Goal: Task Accomplishment & Management: Complete application form

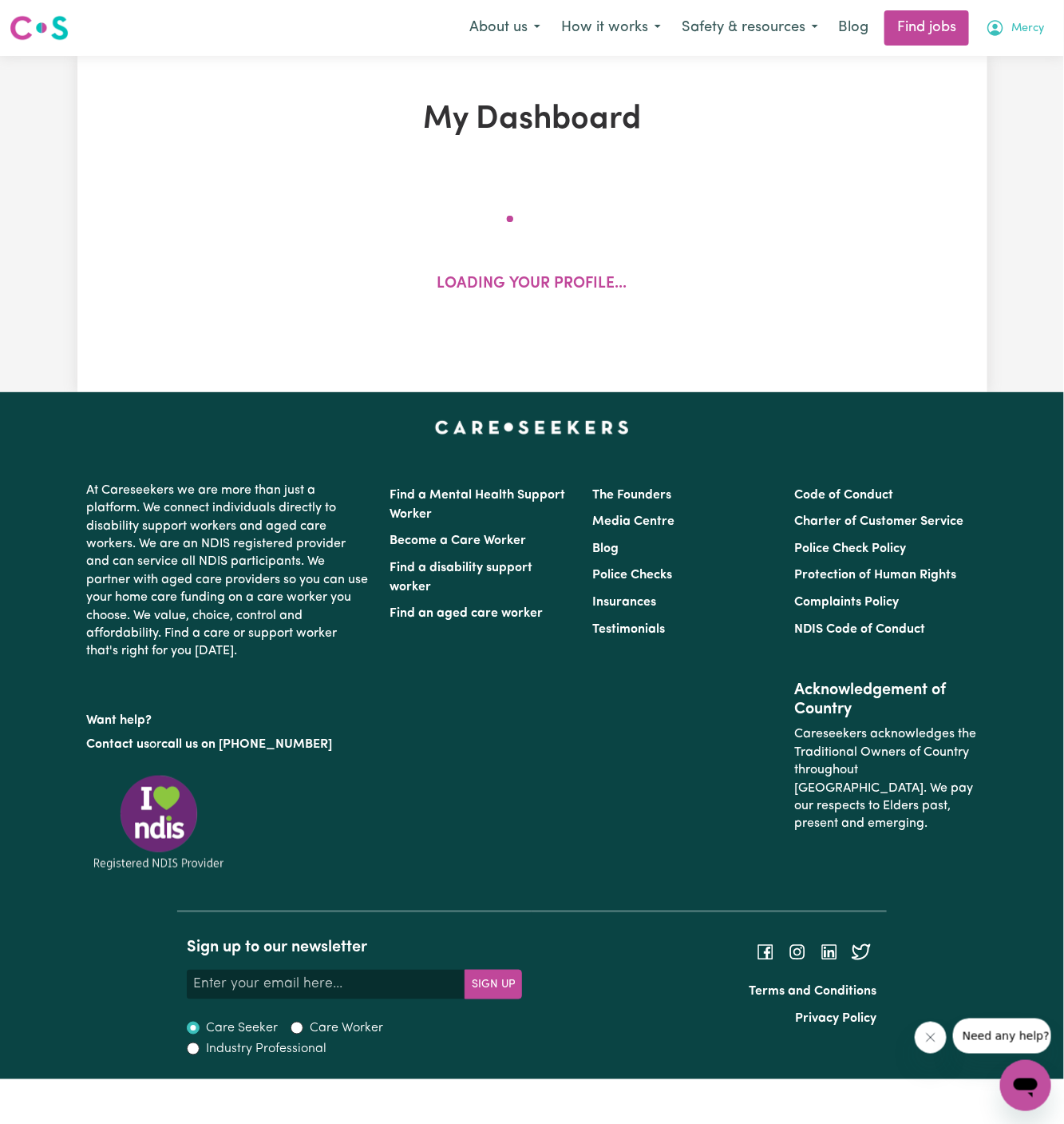
click at [1028, 32] on span "Mercy" at bounding box center [1028, 28] width 33 height 17
click at [1010, 53] on link "My Account" at bounding box center [991, 62] width 126 height 30
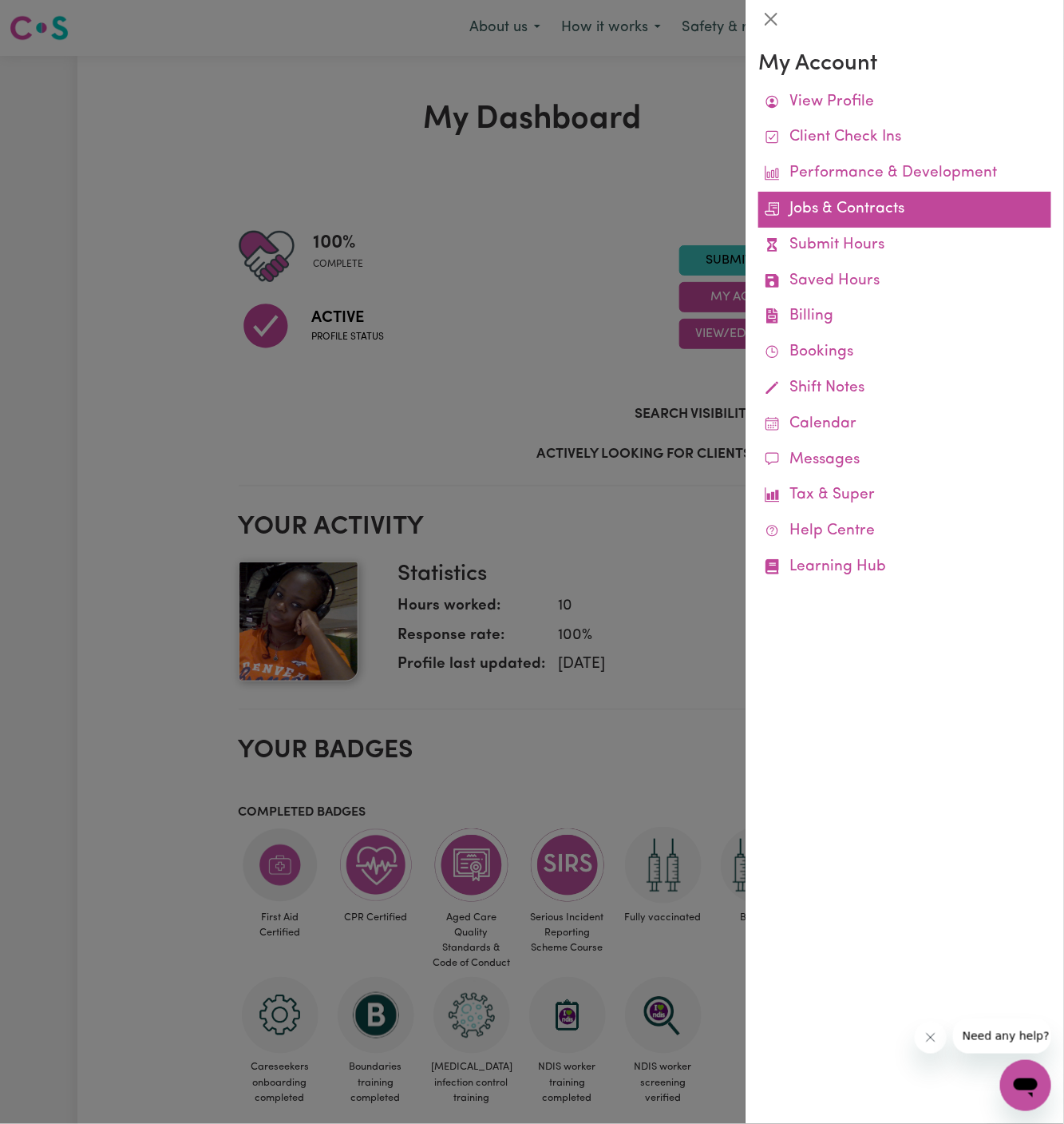
click at [831, 213] on link "Jobs & Contracts" at bounding box center [904, 209] width 293 height 36
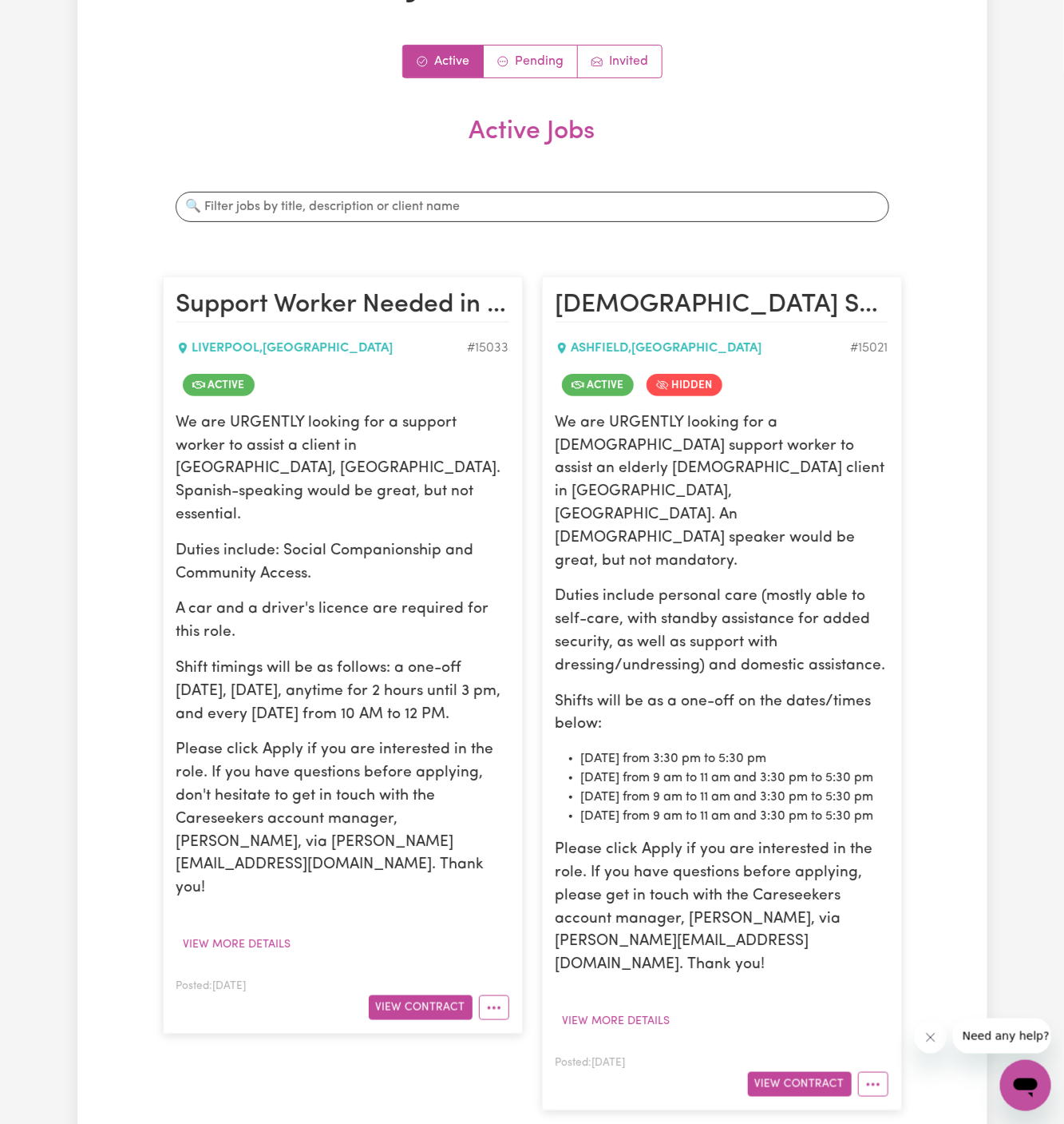
scroll to position [17, 0]
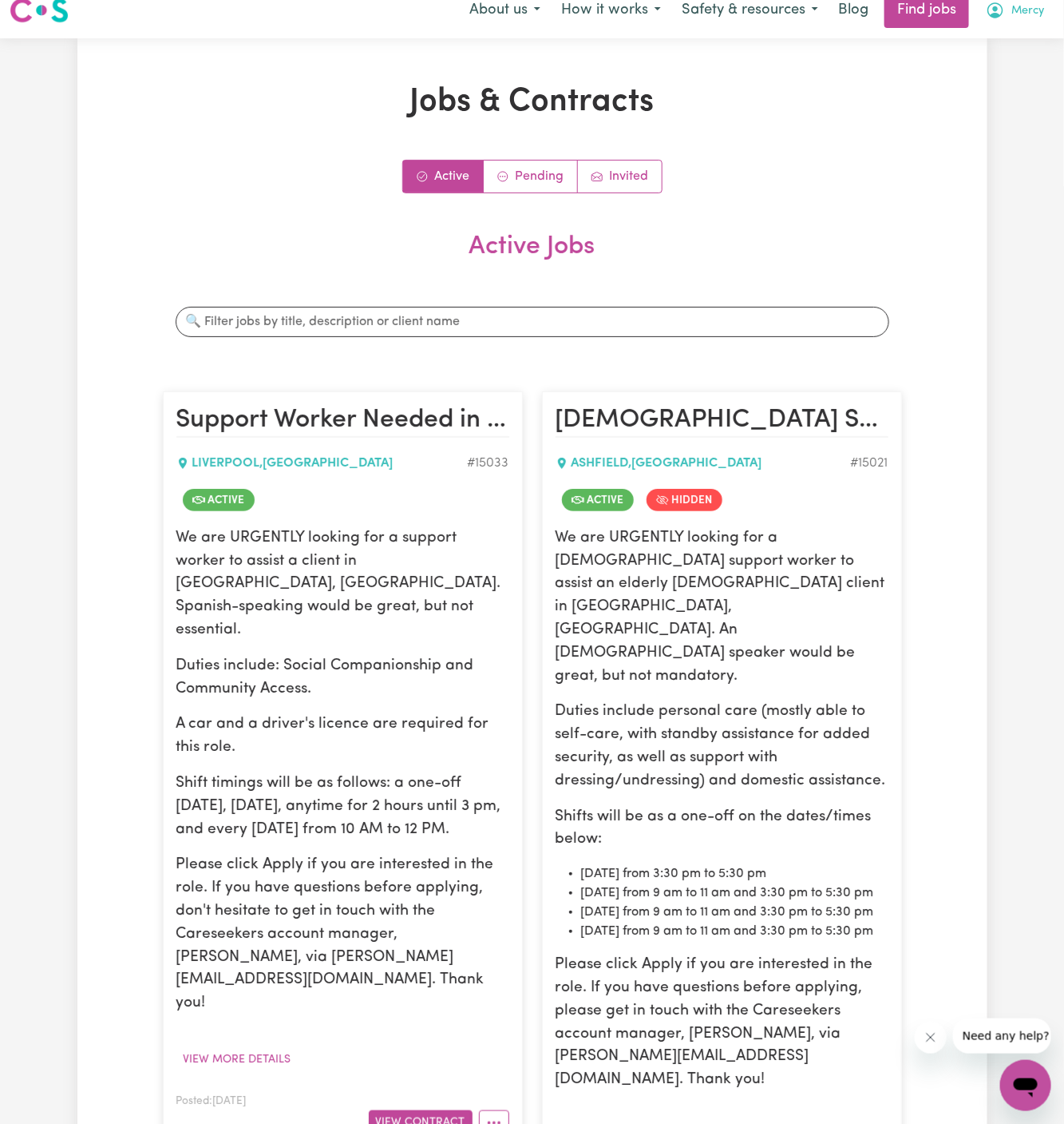
click at [1029, 7] on span "Mercy" at bounding box center [1028, 11] width 33 height 17
click at [995, 50] on link "My Account" at bounding box center [991, 44] width 126 height 30
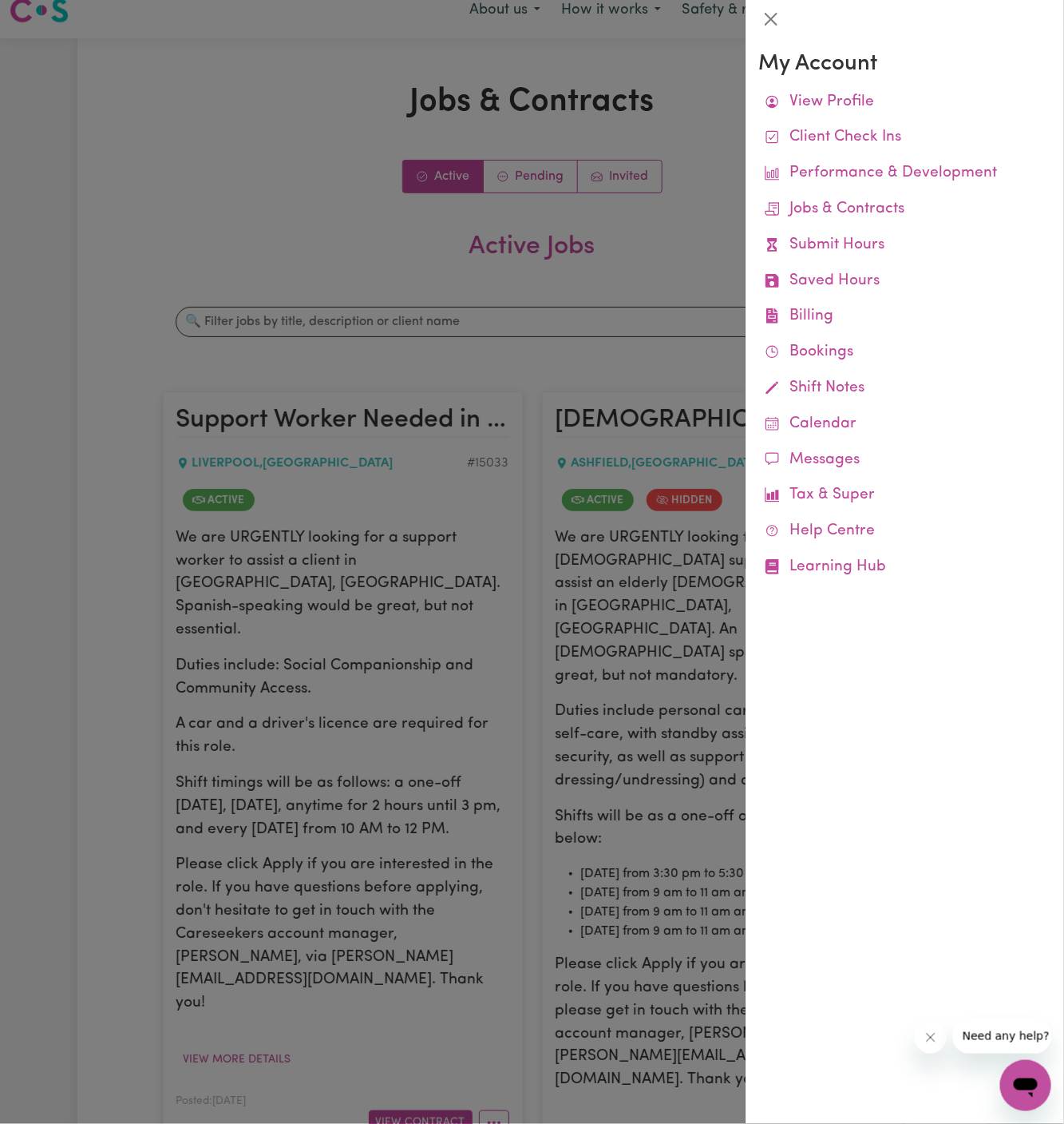
scroll to position [11, 0]
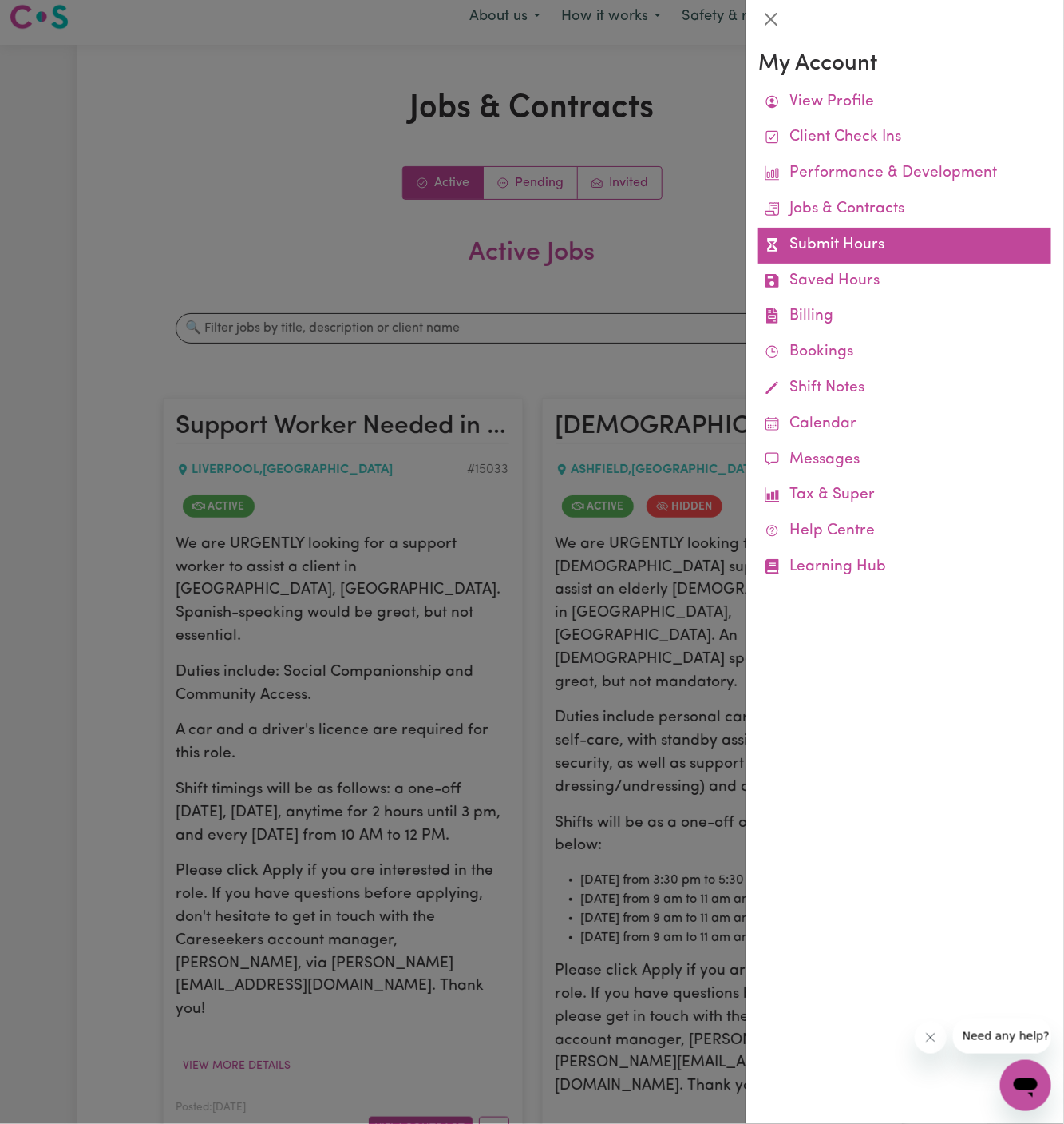
click at [886, 248] on link "Submit Hours" at bounding box center [904, 246] width 293 height 36
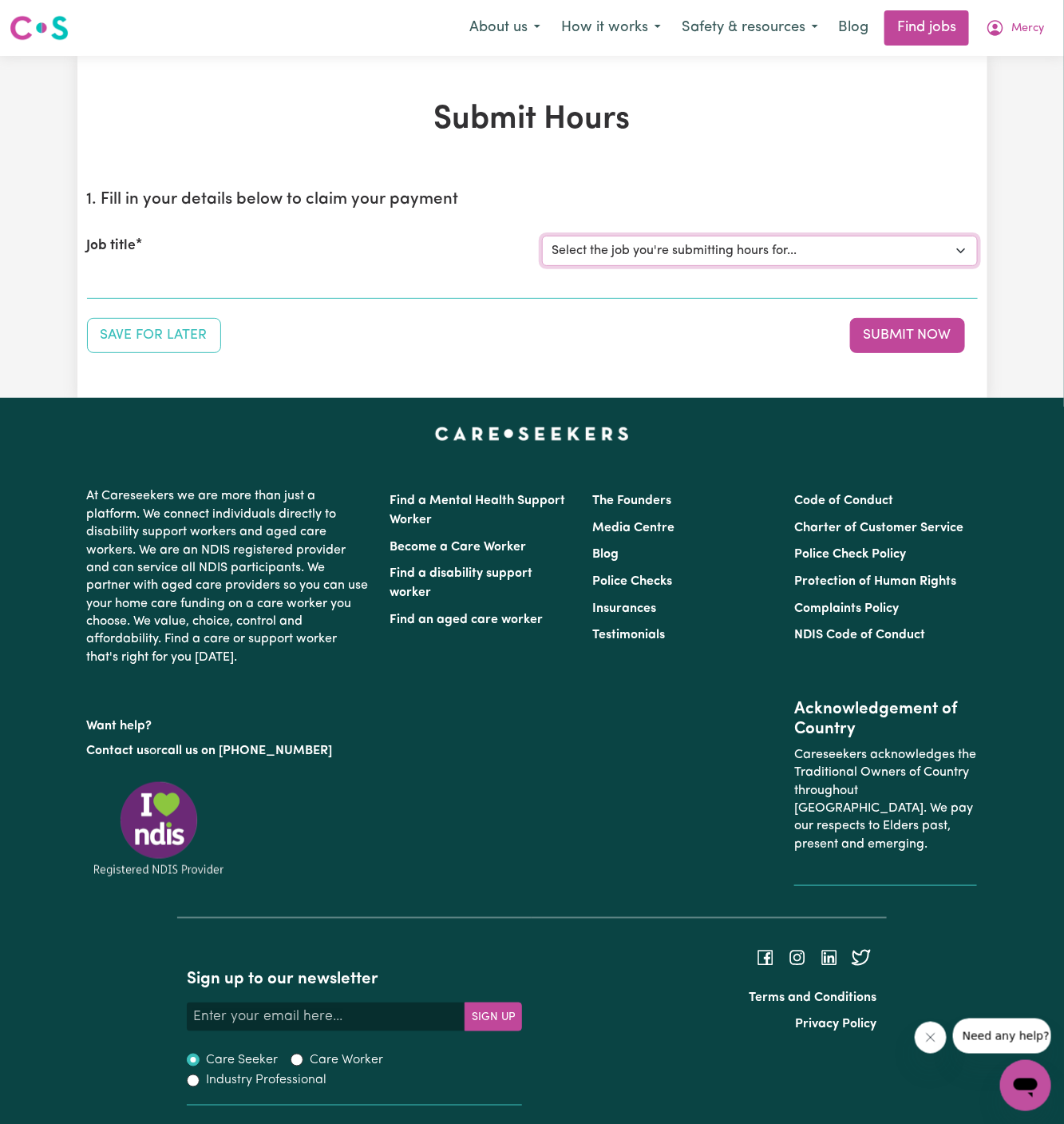
click at [669, 252] on select "Select the job you're submitting hours for... [[PERSON_NAME]] Support Worker Ne…" at bounding box center [759, 250] width 436 height 30
select select "15033"
click at [542, 236] on select "Select the job you're submitting hours for... [[PERSON_NAME]] Support Worker Ne…" at bounding box center [759, 250] width 436 height 30
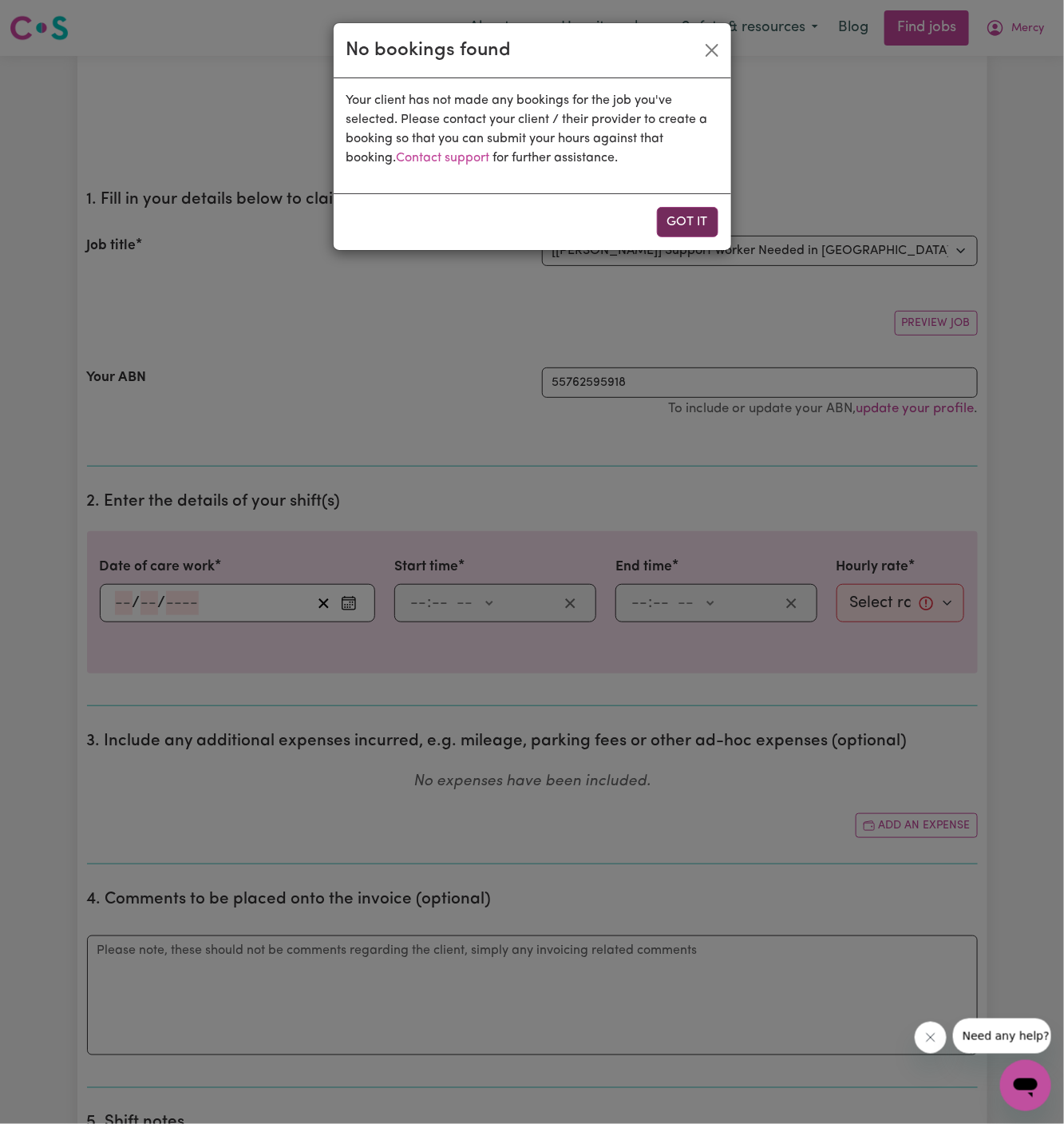
click at [703, 225] on button "Got it" at bounding box center [688, 221] width 62 height 30
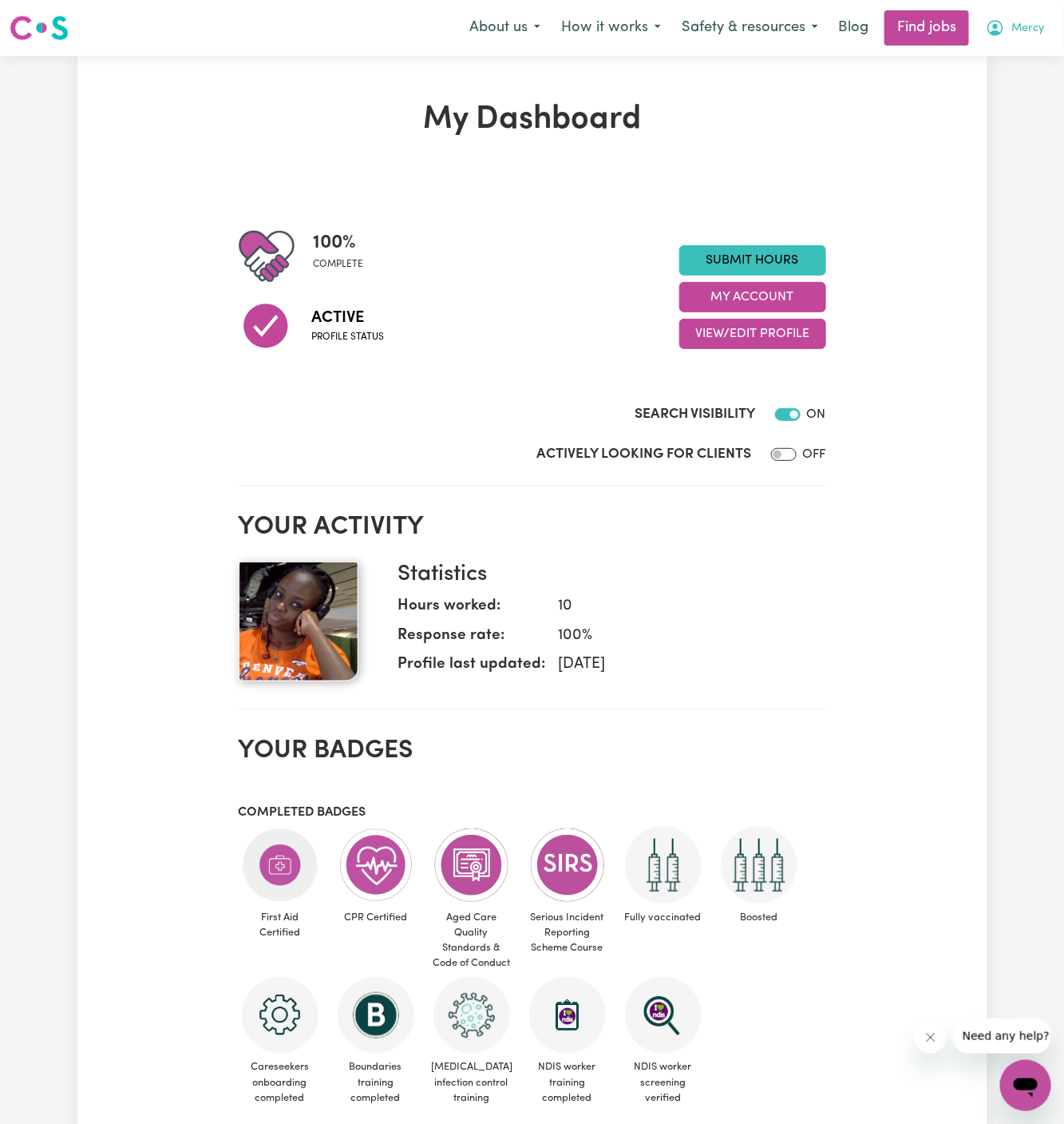
click at [1035, 30] on span "Mercy" at bounding box center [1028, 28] width 33 height 17
click at [1026, 57] on link "My Account" at bounding box center [991, 62] width 126 height 30
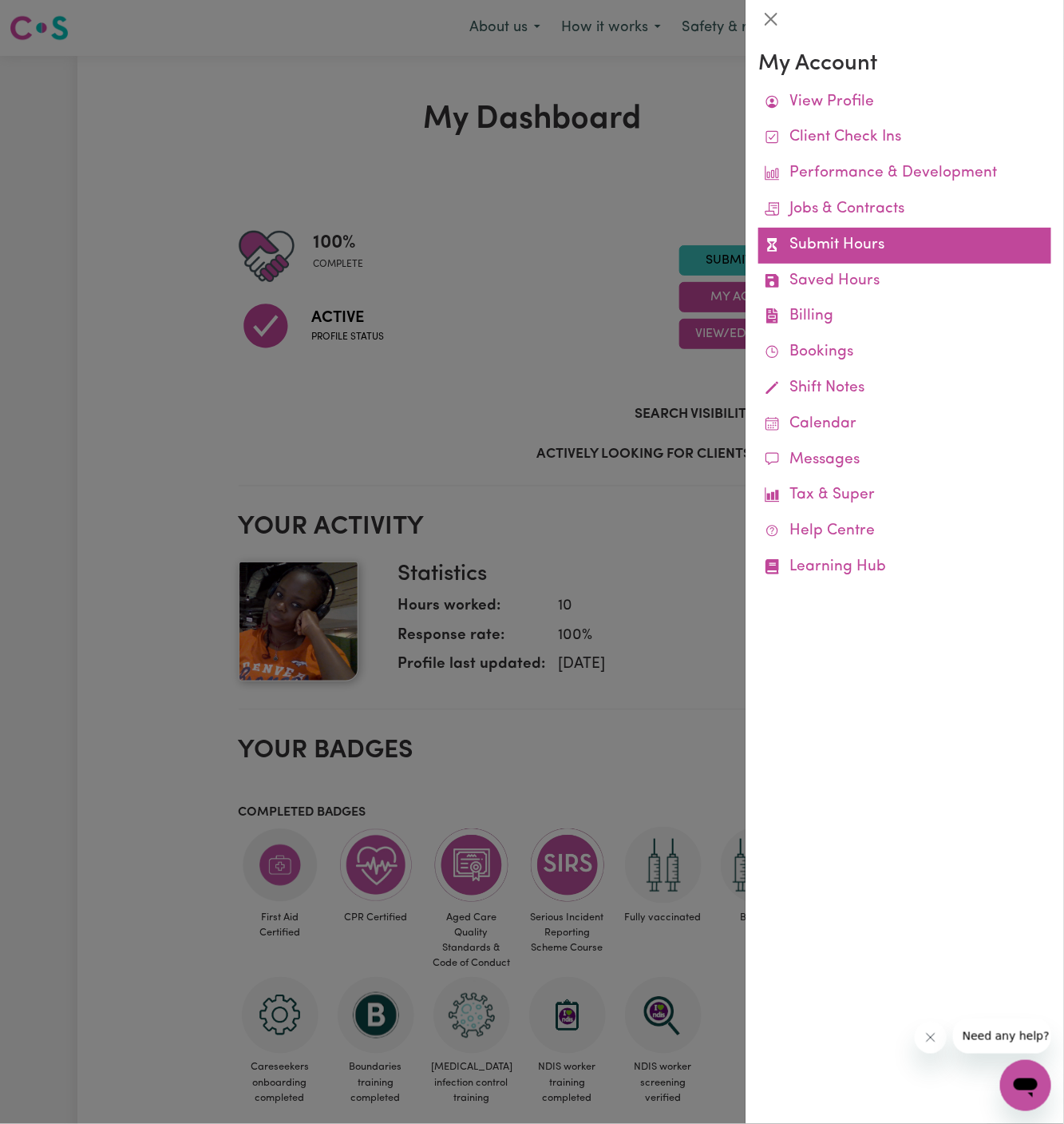
click at [847, 248] on link "Submit Hours" at bounding box center [904, 246] width 293 height 36
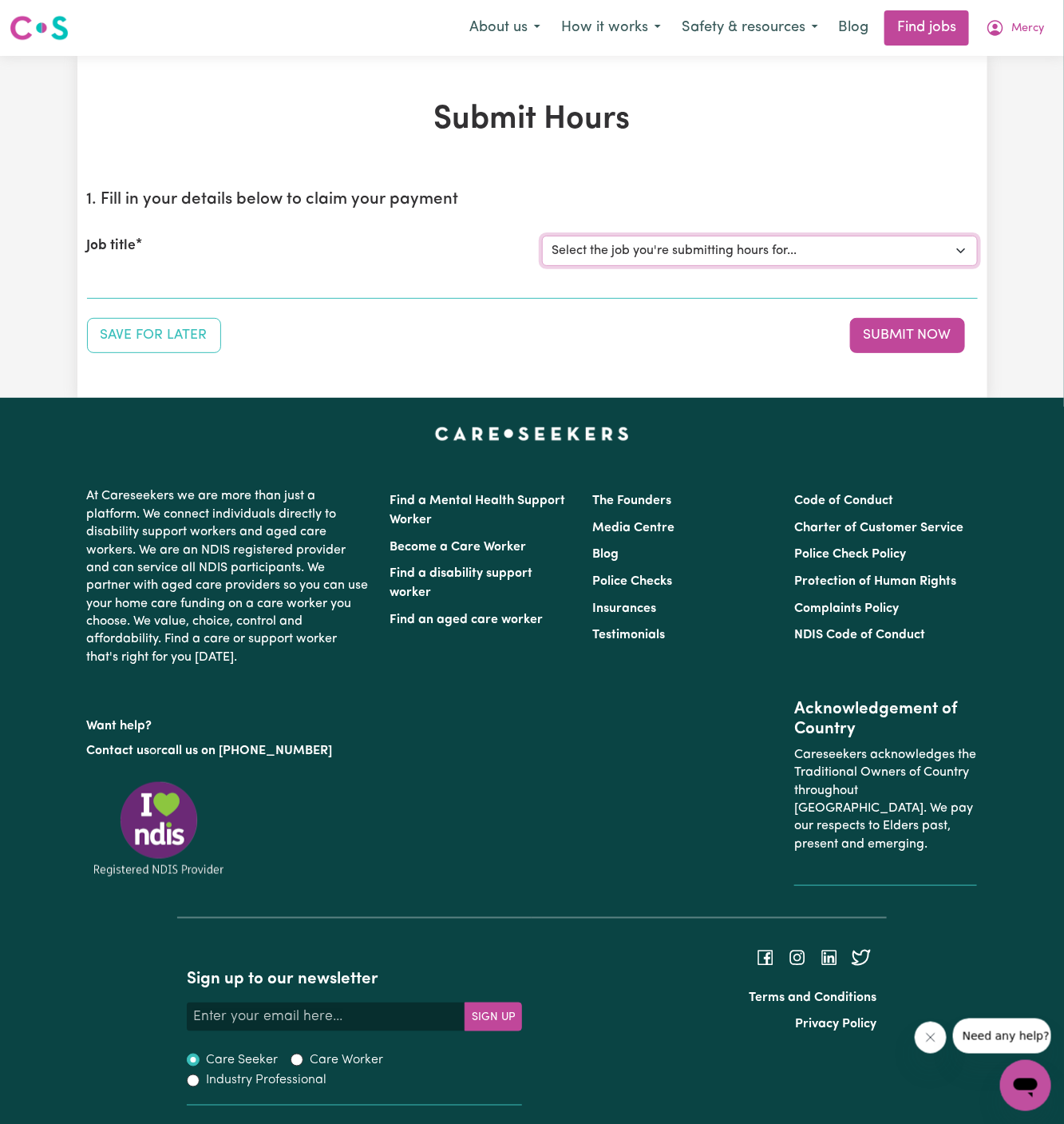
click at [675, 250] on select "Select the job you're submitting hours for... [[PERSON_NAME]] Support Worker Ne…" at bounding box center [759, 250] width 436 height 30
select select "15033"
click at [542, 236] on select "Select the job you're submitting hours for... [[PERSON_NAME]] Support Worker Ne…" at bounding box center [759, 250] width 436 height 30
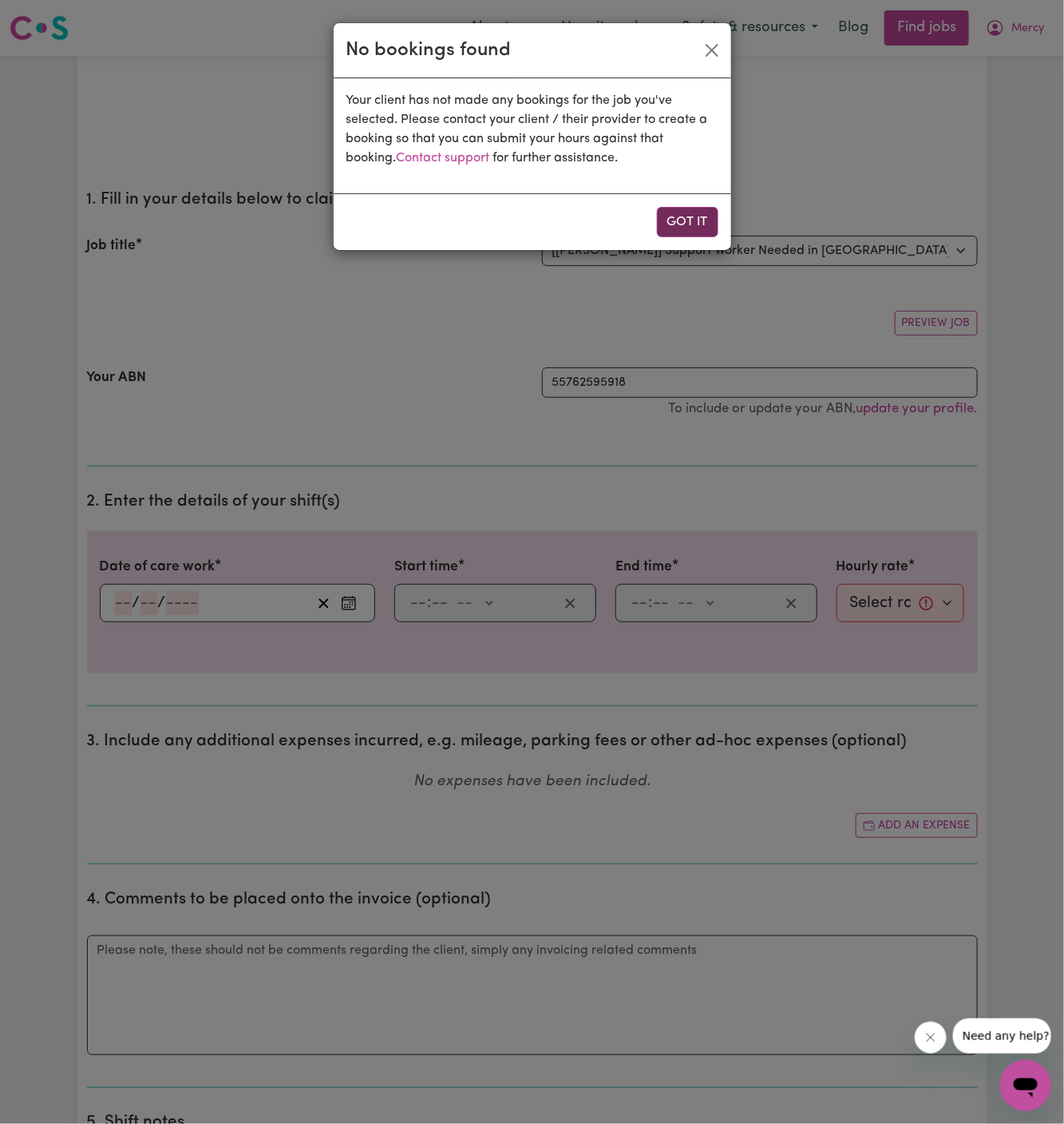
click at [687, 231] on button "Got it" at bounding box center [688, 221] width 62 height 30
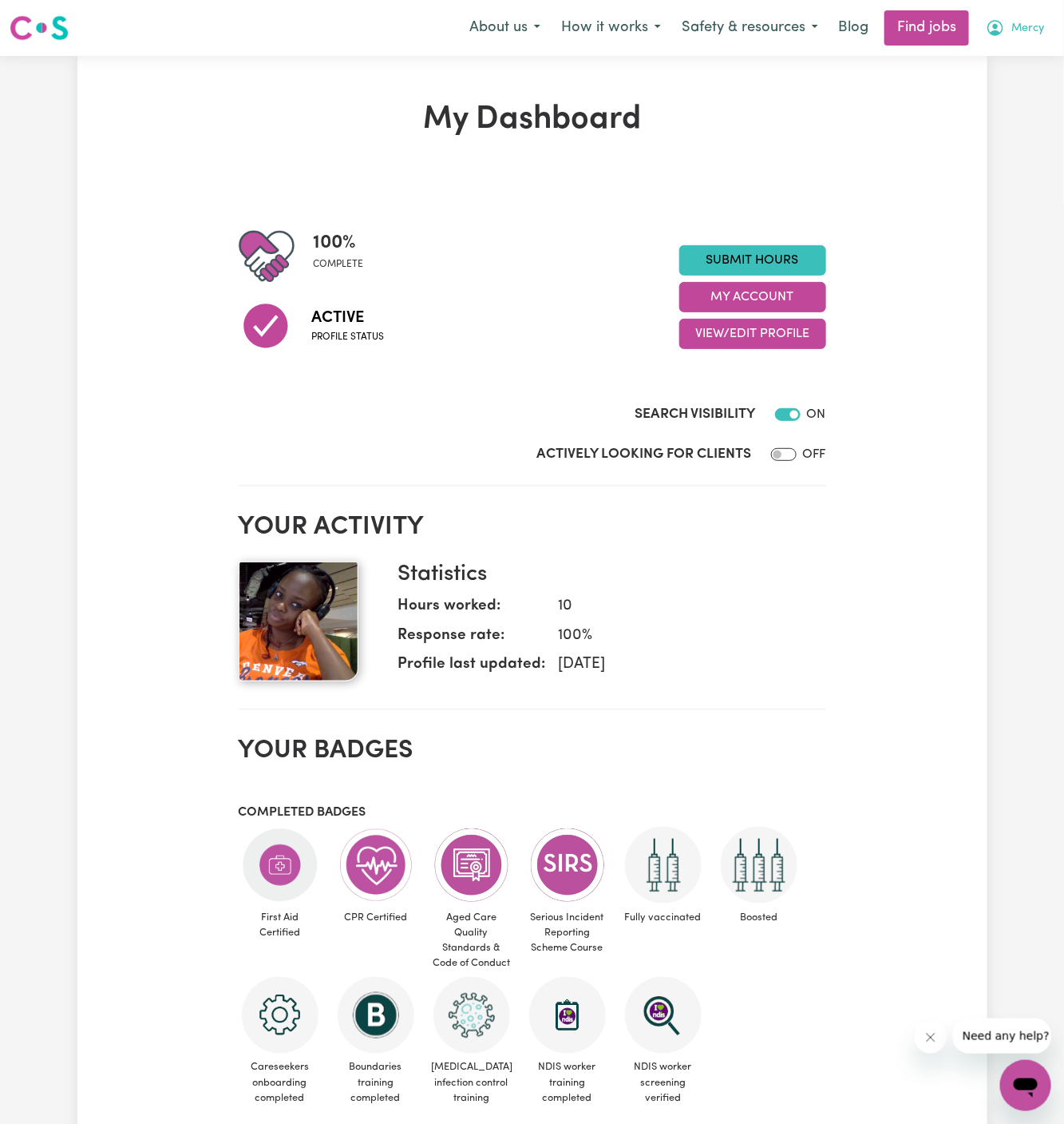
click at [1025, 19] on button "Mercy" at bounding box center [1015, 27] width 79 height 34
click at [1023, 59] on link "My Account" at bounding box center [991, 62] width 126 height 30
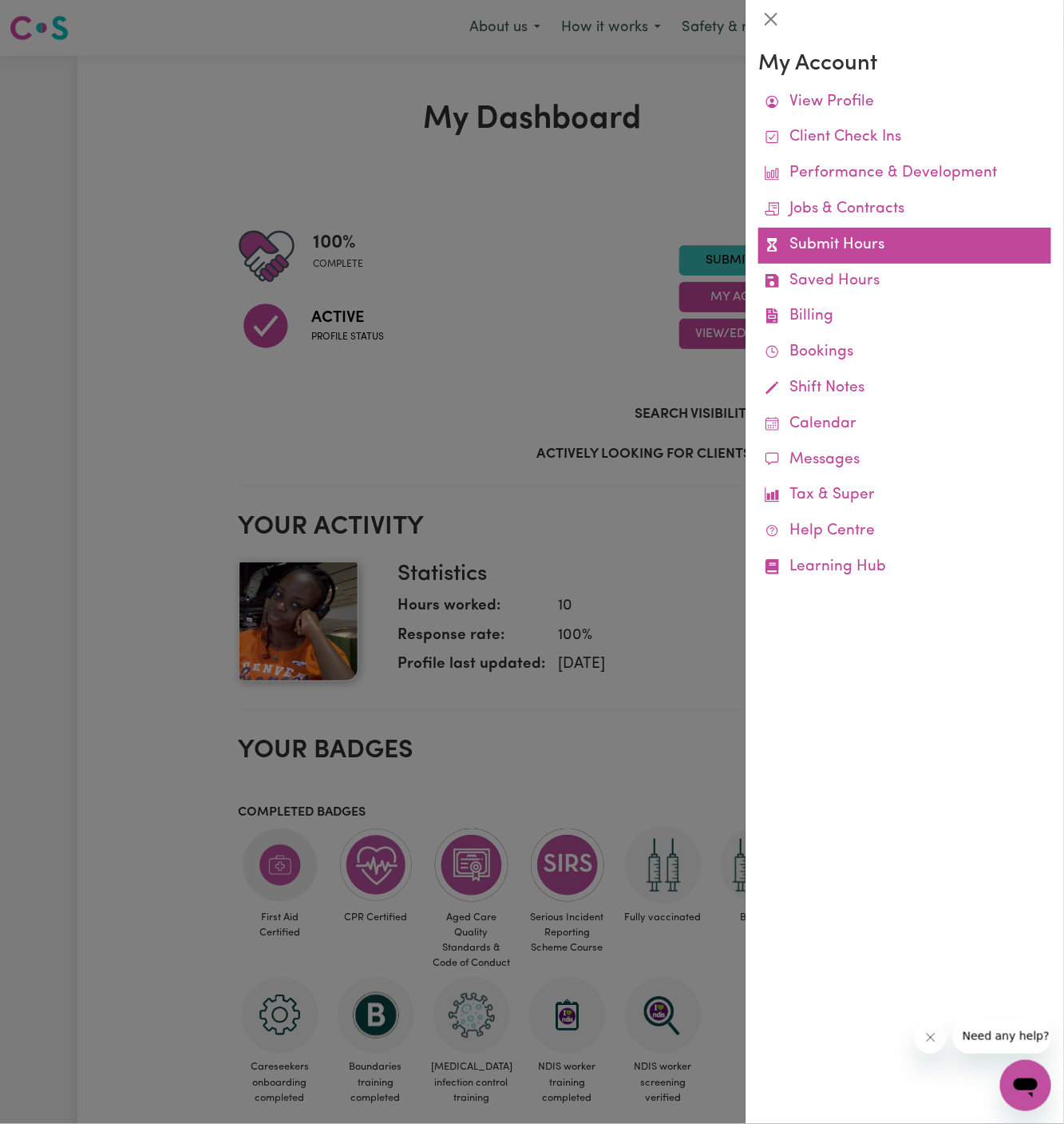
click at [839, 246] on link "Submit Hours" at bounding box center [904, 246] width 293 height 36
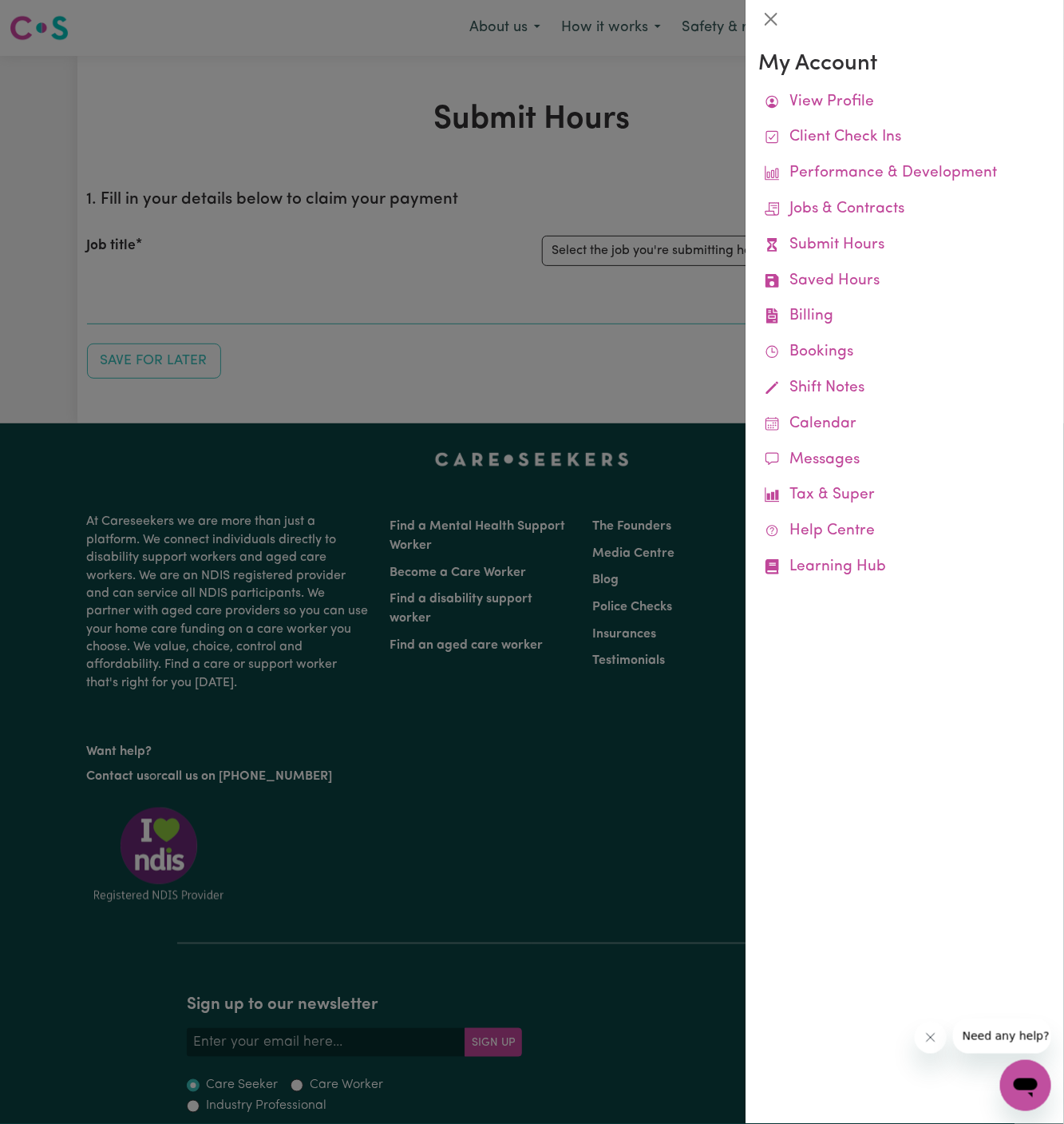
click at [655, 258] on div at bounding box center [532, 562] width 1064 height 1124
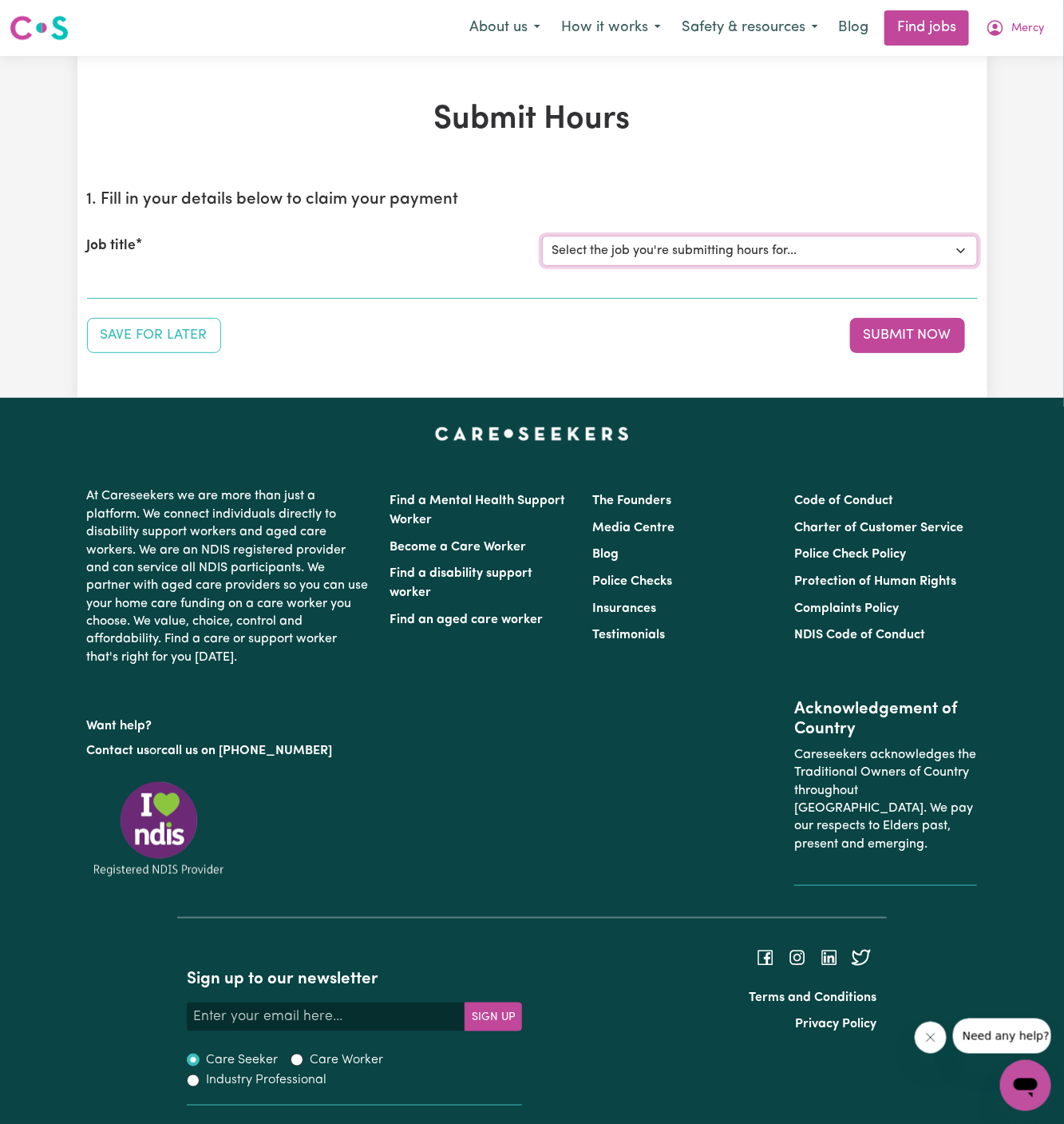
click at [666, 258] on select "Select the job you're submitting hours for... [[PERSON_NAME]] Support Worker Ne…" at bounding box center [759, 250] width 436 height 30
select select "15033"
click at [542, 236] on select "Select the job you're submitting hours for... [[PERSON_NAME]] Support Worker Ne…" at bounding box center [759, 250] width 436 height 30
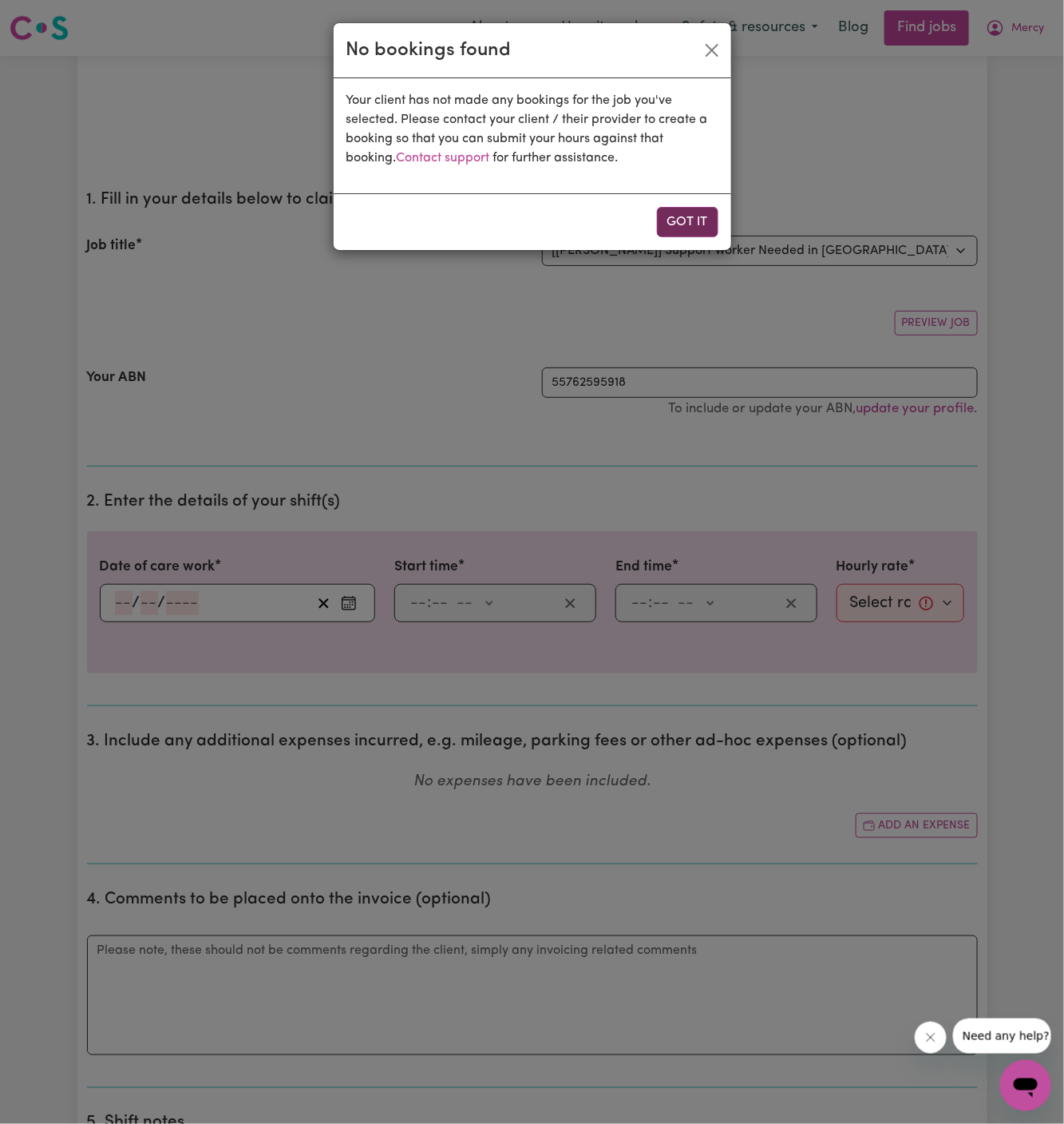
click at [692, 212] on button "Got it" at bounding box center [688, 221] width 62 height 30
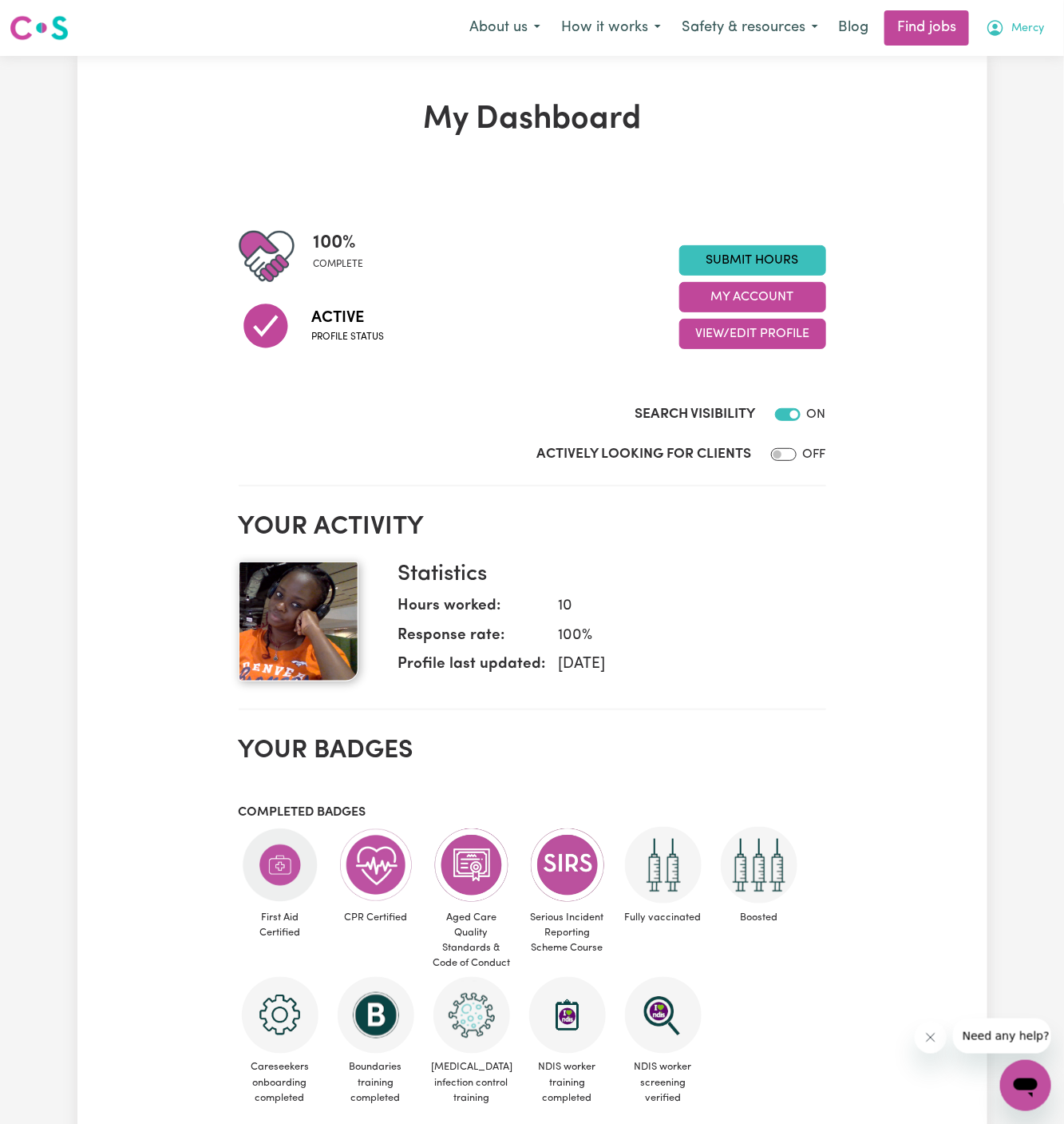
click at [1025, 29] on span "Mercy" at bounding box center [1028, 28] width 33 height 17
click at [1001, 63] on link "My Account" at bounding box center [991, 62] width 126 height 30
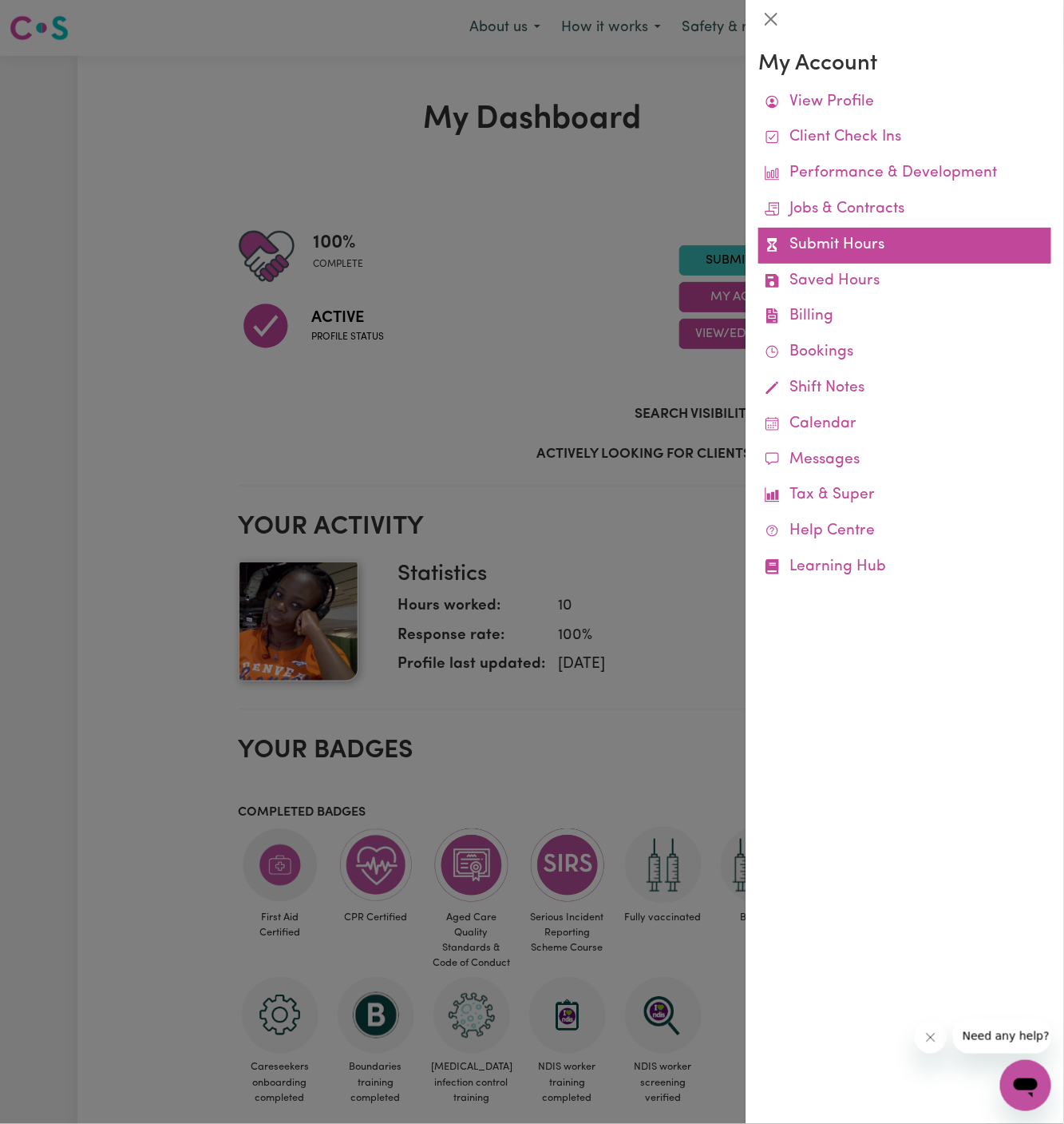
click at [872, 241] on link "Submit Hours" at bounding box center [904, 246] width 293 height 36
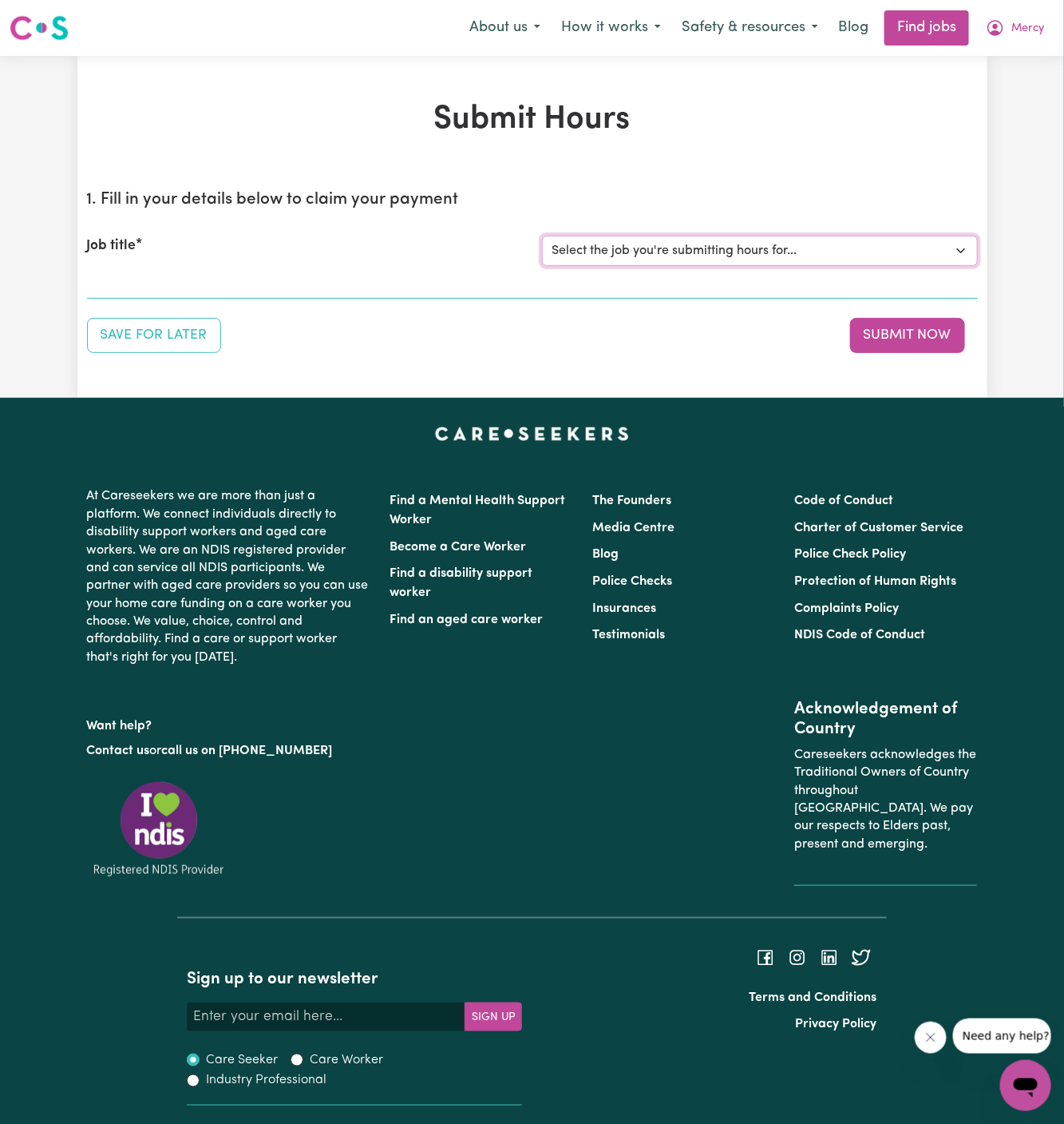
click at [682, 240] on select "Select the job you're submitting hours for... [[PERSON_NAME]] Support Worker Ne…" at bounding box center [759, 250] width 436 height 30
select select "15033"
click at [542, 236] on select "Select the job you're submitting hours for... [[PERSON_NAME]] Support Worker Ne…" at bounding box center [759, 250] width 436 height 30
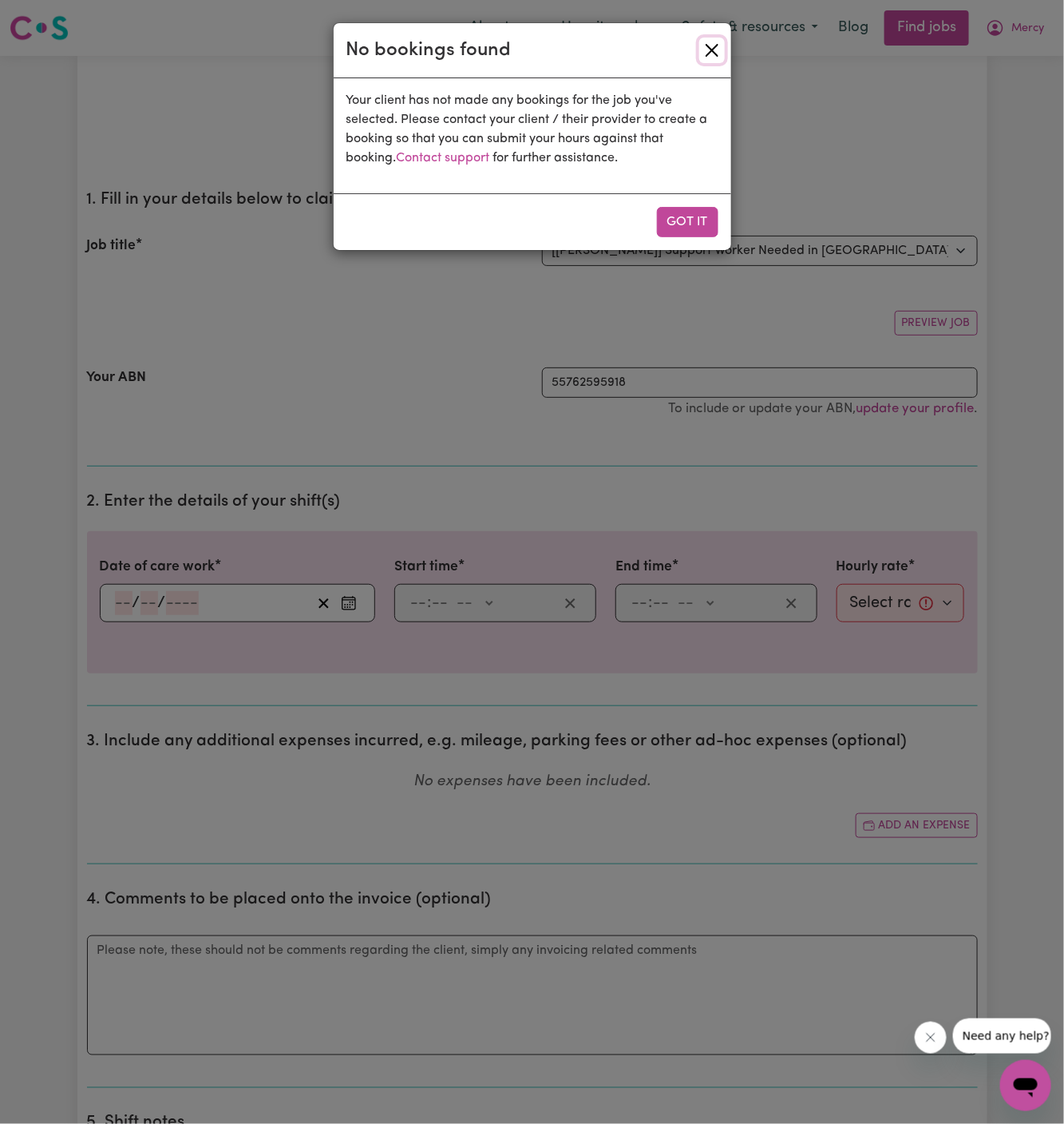
click at [712, 51] on button "Close" at bounding box center [712, 50] width 25 height 25
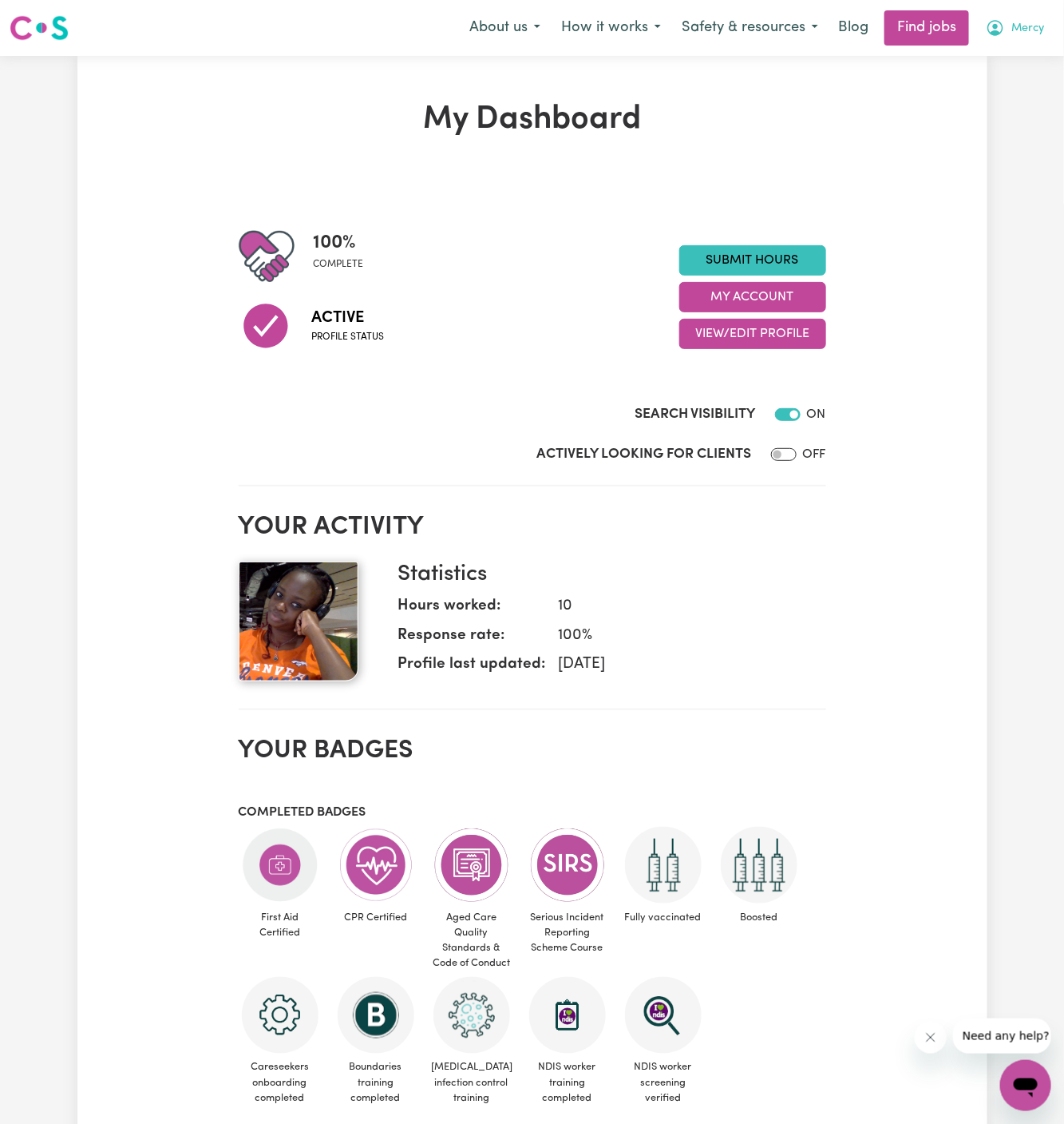
click at [1047, 26] on button "Mercy" at bounding box center [1015, 27] width 79 height 34
click at [1030, 126] on link "Logout" at bounding box center [991, 121] width 126 height 30
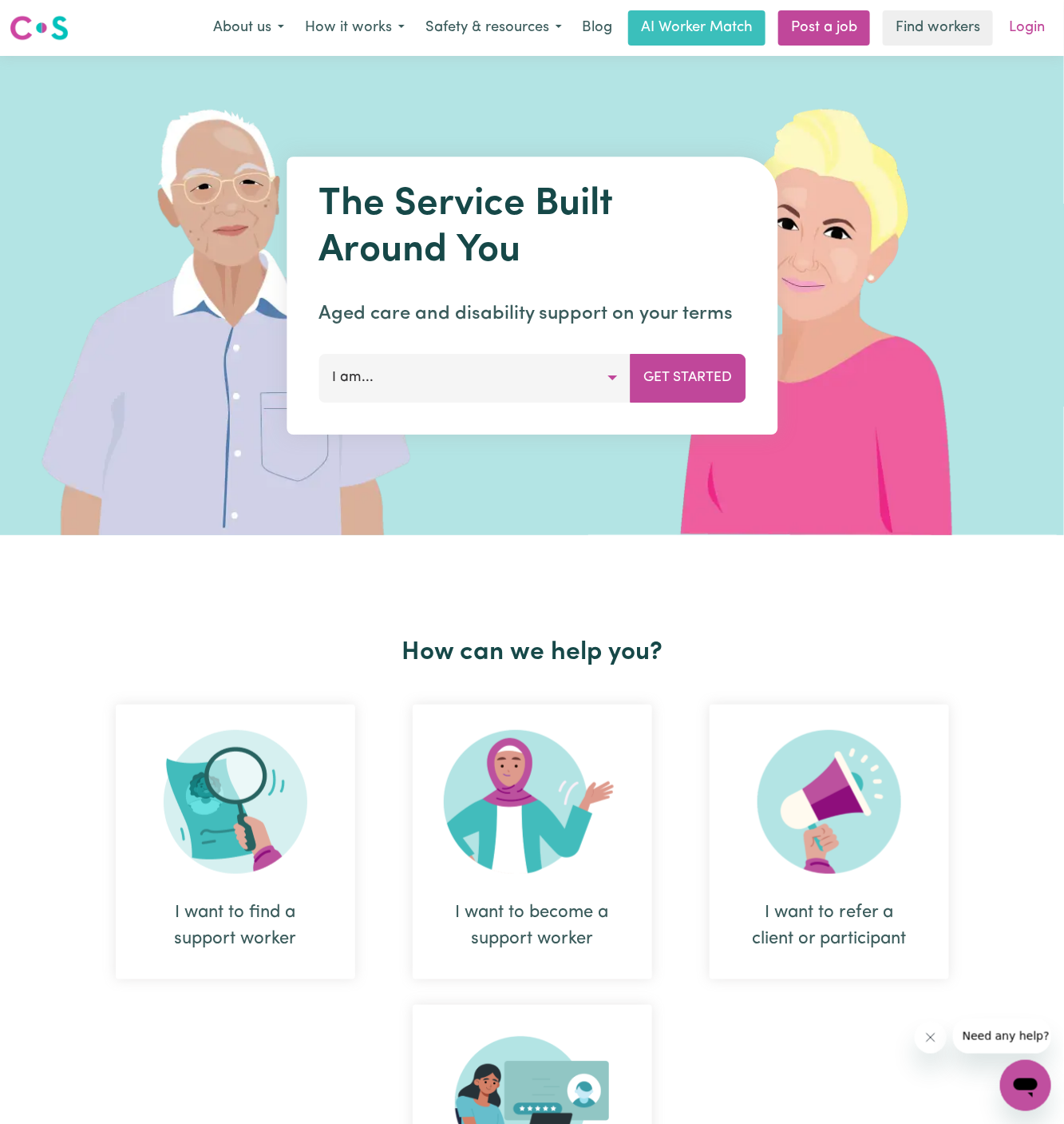
click at [1029, 34] on link "Login" at bounding box center [1027, 27] width 55 height 35
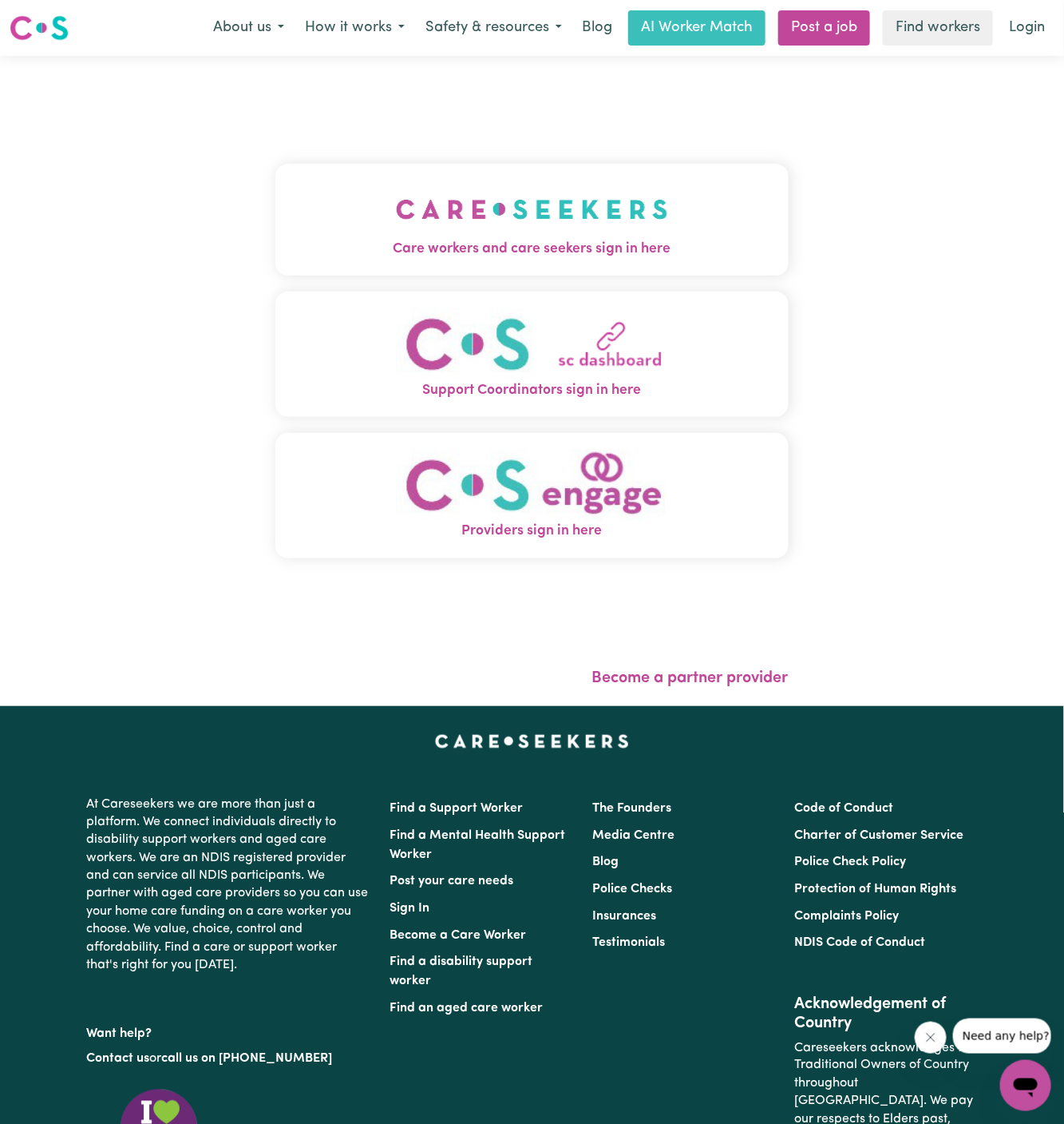
click at [479, 193] on img "Care workers and care seekers sign in here" at bounding box center [532, 208] width 272 height 59
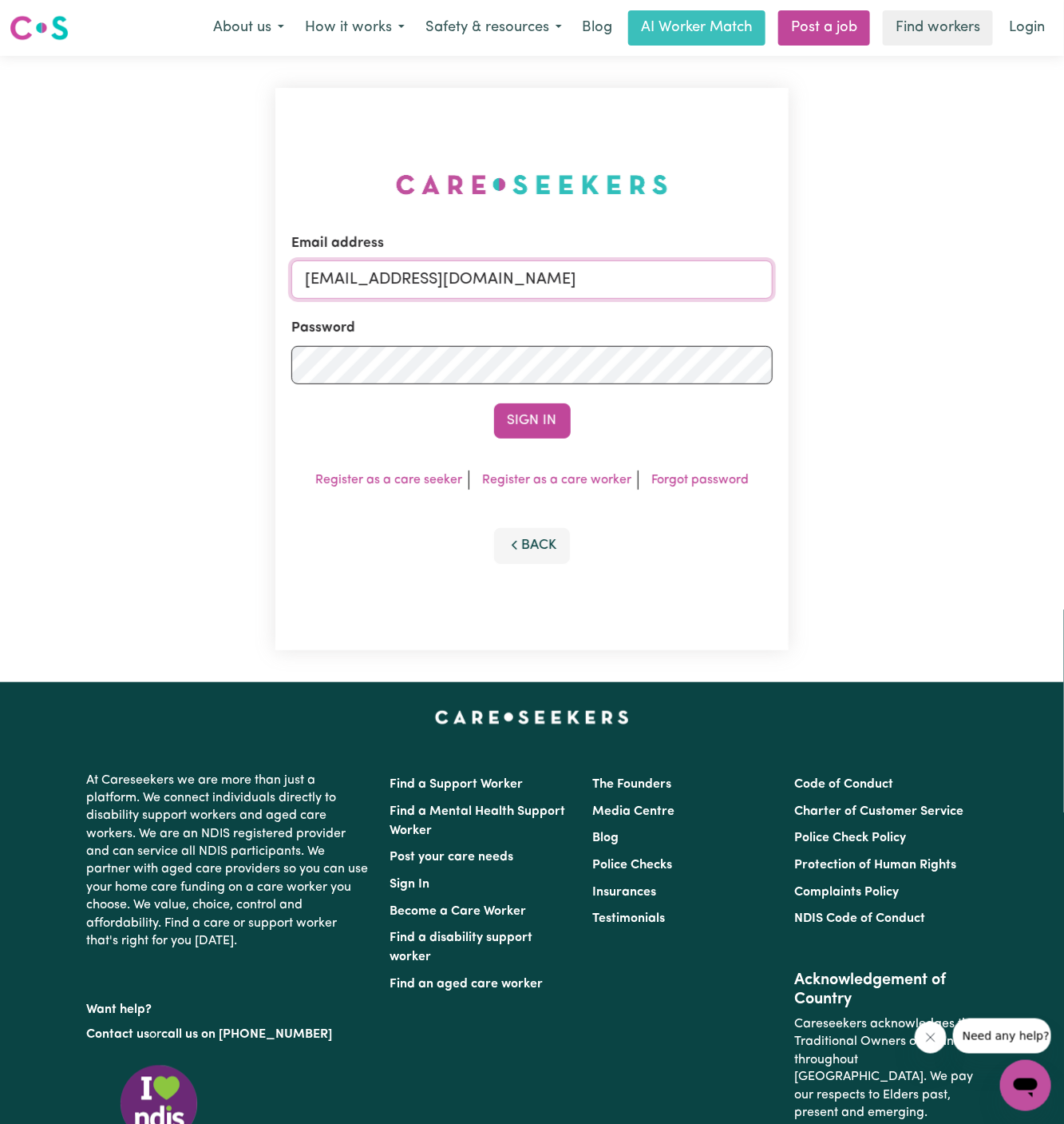
click at [396, 287] on input "[EMAIL_ADDRESS][DOMAIN_NAME]" at bounding box center [532, 279] width 481 height 38
drag, startPoint x: 382, startPoint y: 286, endPoint x: 1143, endPoint y: 280, distance: 761.0
click at [1063, 280] on html "Menu About us How it works Safety & resources Blog AI Worker Match Post a job F…" at bounding box center [532, 684] width 1064 height 1369
paste input "LucindaArteagaV"
type input "[EMAIL_ADDRESS][DOMAIN_NAME]"
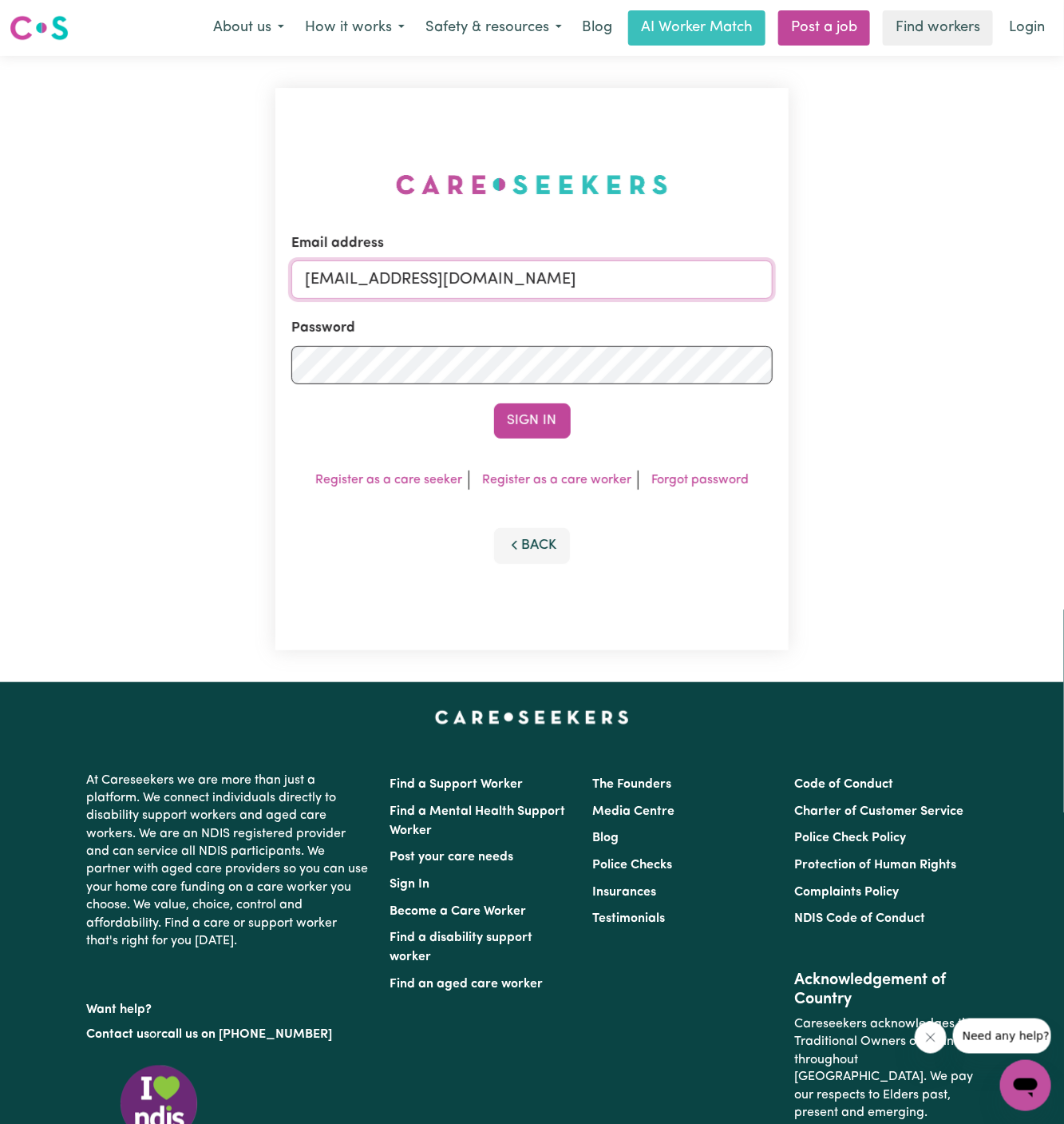
click at [494, 403] on button "Sign In" at bounding box center [532, 421] width 77 height 35
